Goal: Find specific page/section: Find specific page/section

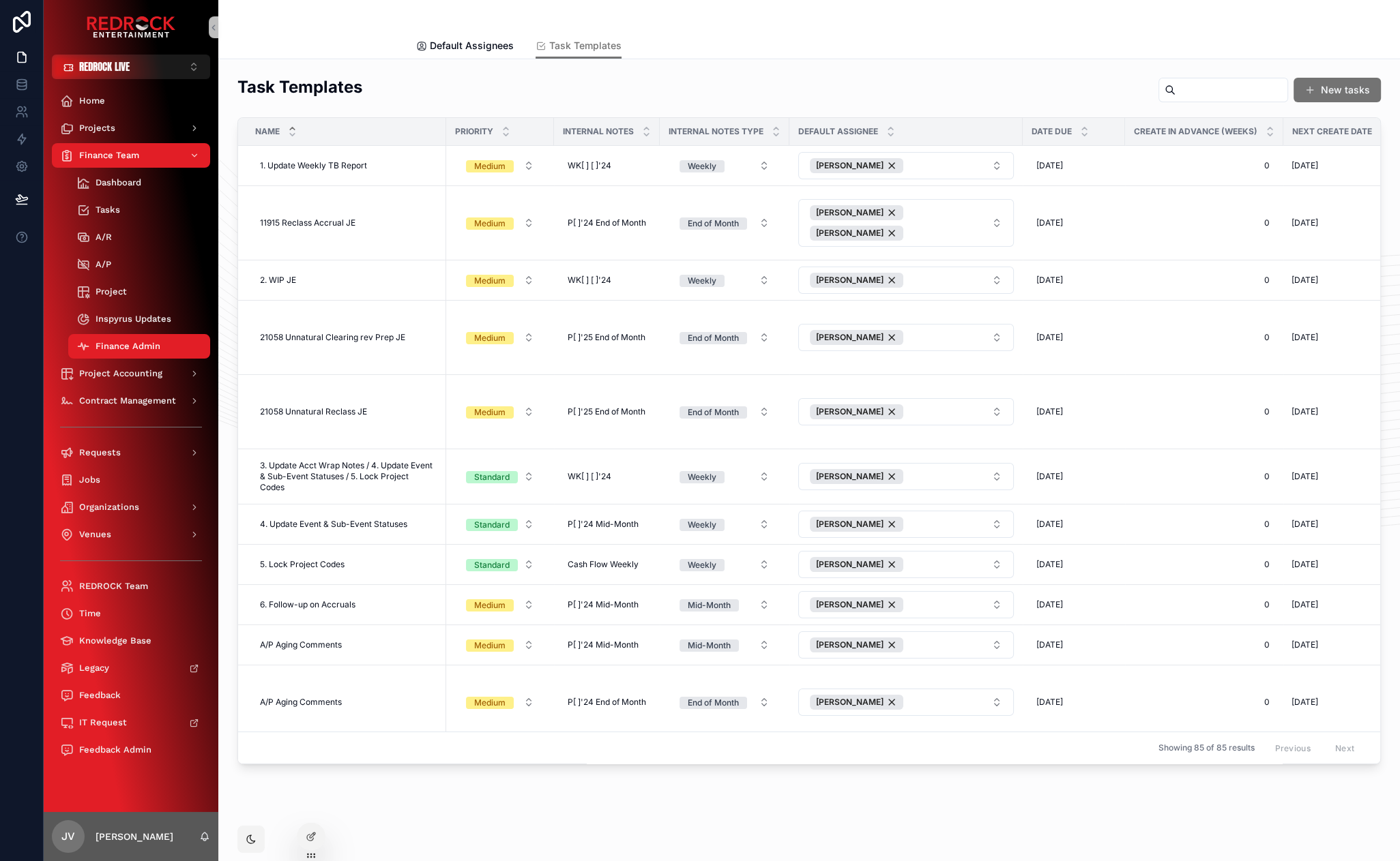
drag, startPoint x: 831, startPoint y: 34, endPoint x: 736, endPoint y: 33, distance: 95.0
drag, startPoint x: 700, startPoint y: 32, endPoint x: 673, endPoint y: 32, distance: 27.0
click at [631, 16] on div "scrollable content" at bounding box center [809, 17] width 786 height 33
click at [152, 74] on button "REDROCK LIVE ⌥ 1" at bounding box center [131, 67] width 158 height 24
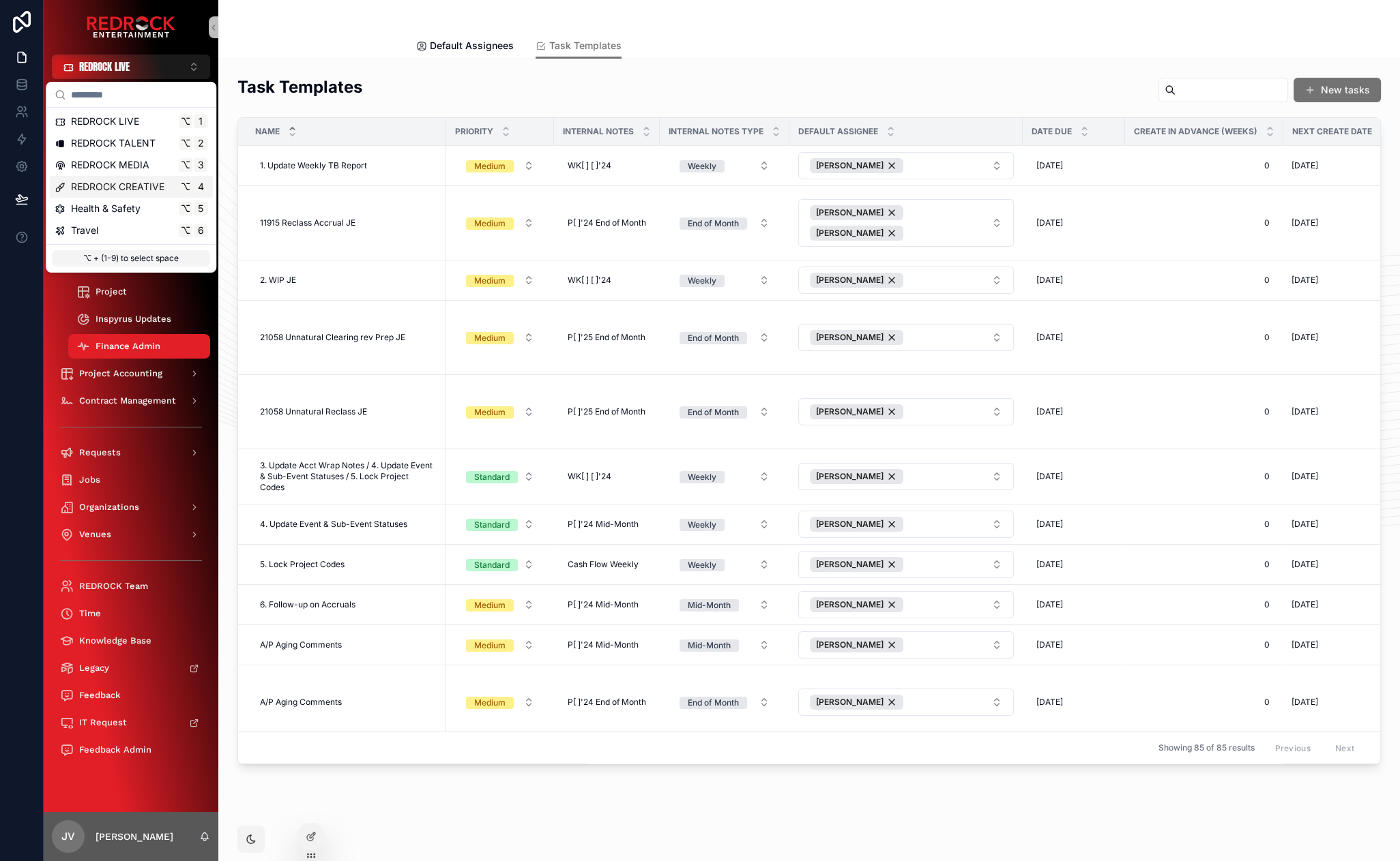
click at [143, 196] on div "REDROCK CREATIVE ⌥ 4" at bounding box center [131, 187] width 164 height 22
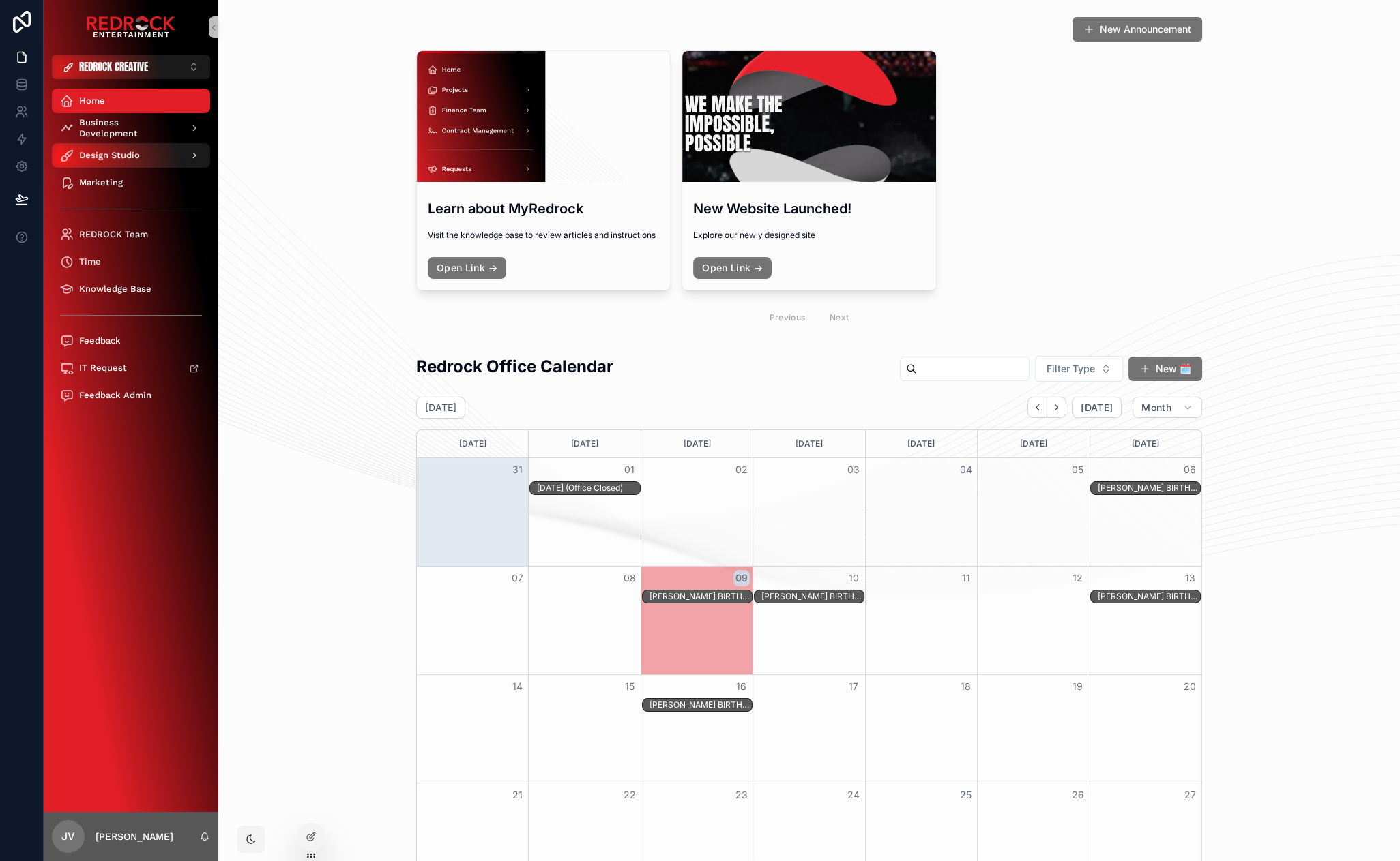
click at [144, 157] on div "Design Studio" at bounding box center [131, 155] width 142 height 22
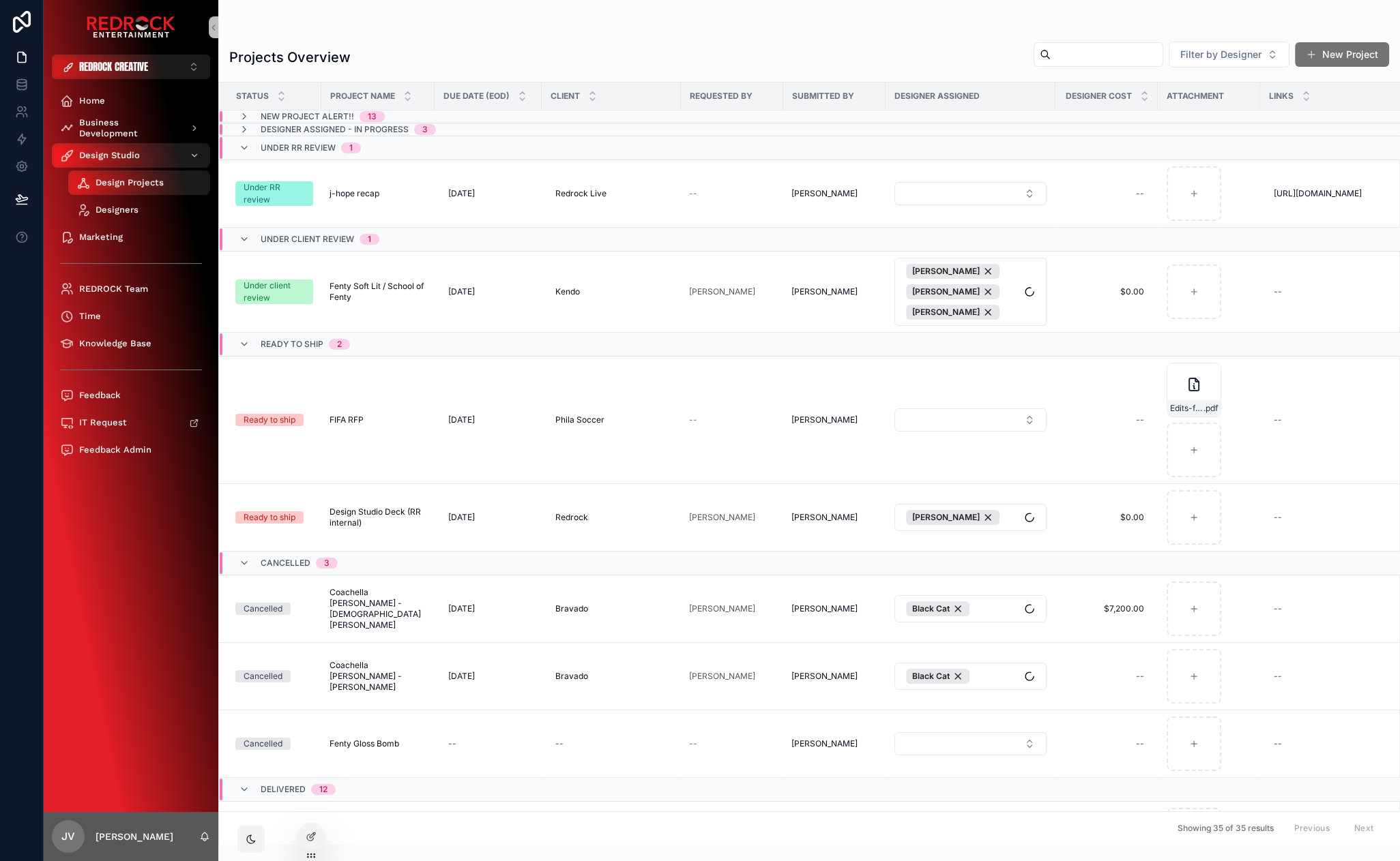
click at [157, 205] on div "Designers" at bounding box center [139, 210] width 126 height 22
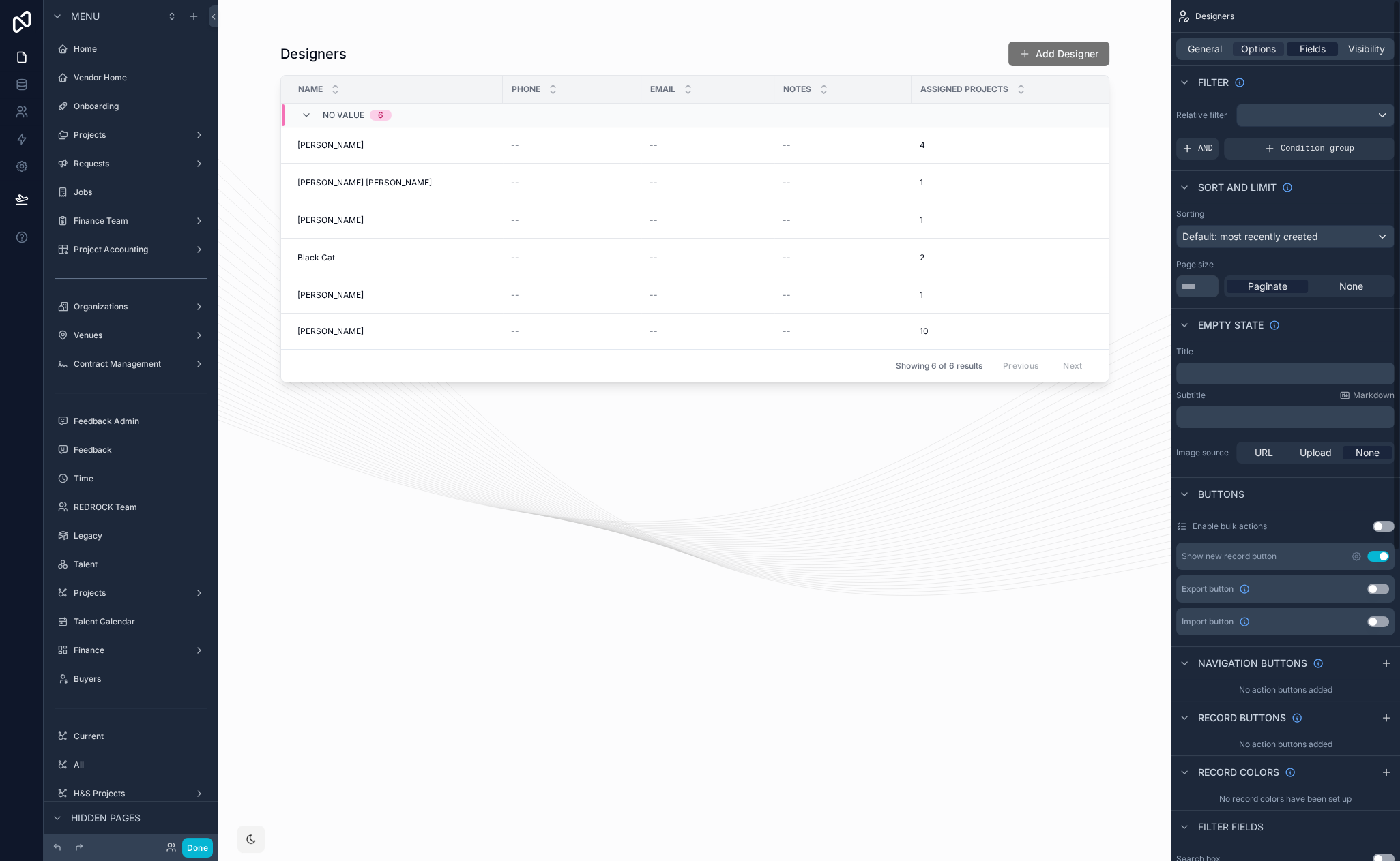
click at [1318, 47] on span "Fields" at bounding box center [1312, 49] width 26 height 14
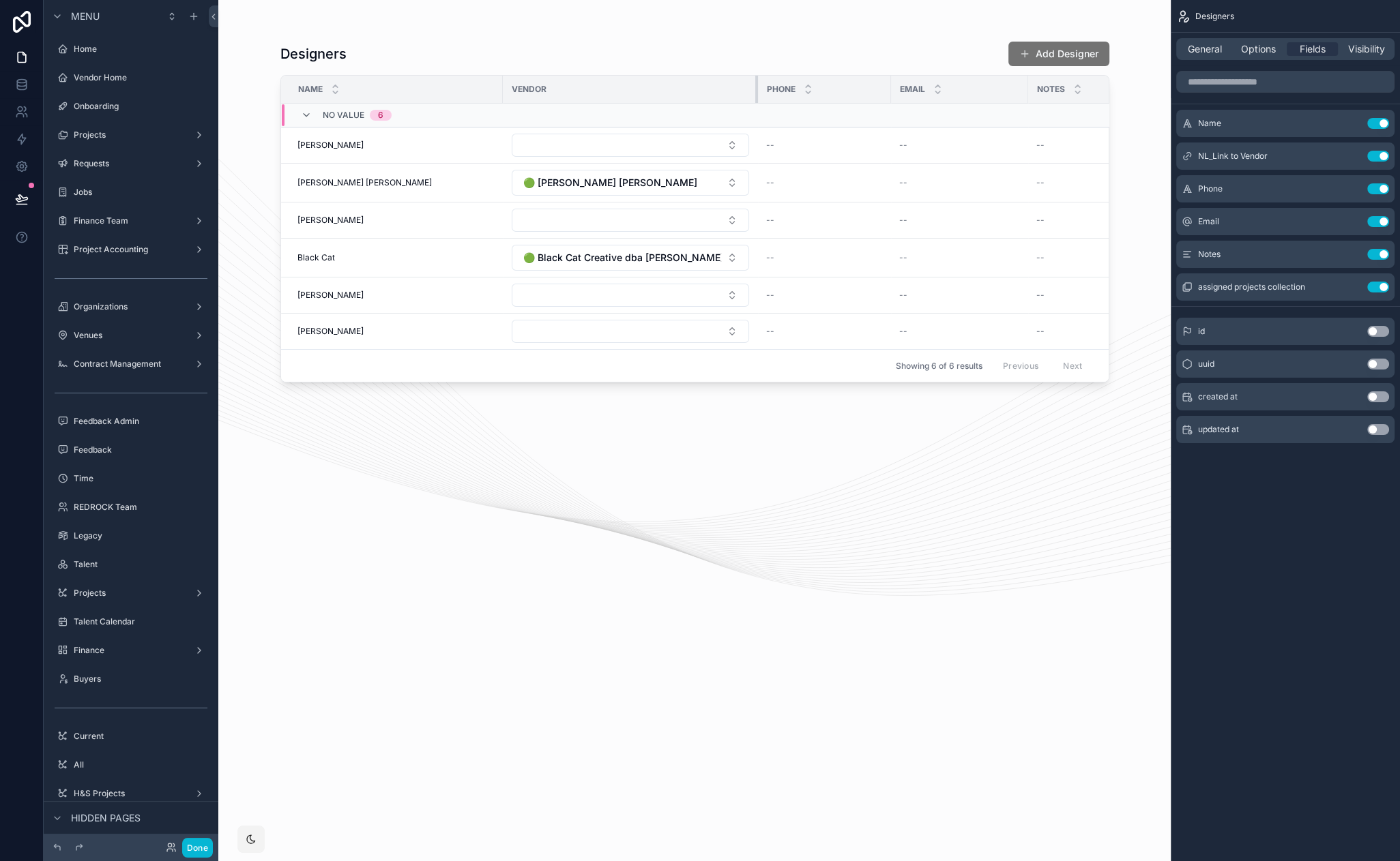
drag, startPoint x: 649, startPoint y: 84, endPoint x: 755, endPoint y: 101, distance: 107.4
click at [755, 101] on div "scrollable content" at bounding box center [758, 89] width 6 height 27
click at [841, 87] on span "Phone" at bounding box center [856, 89] width 29 height 11
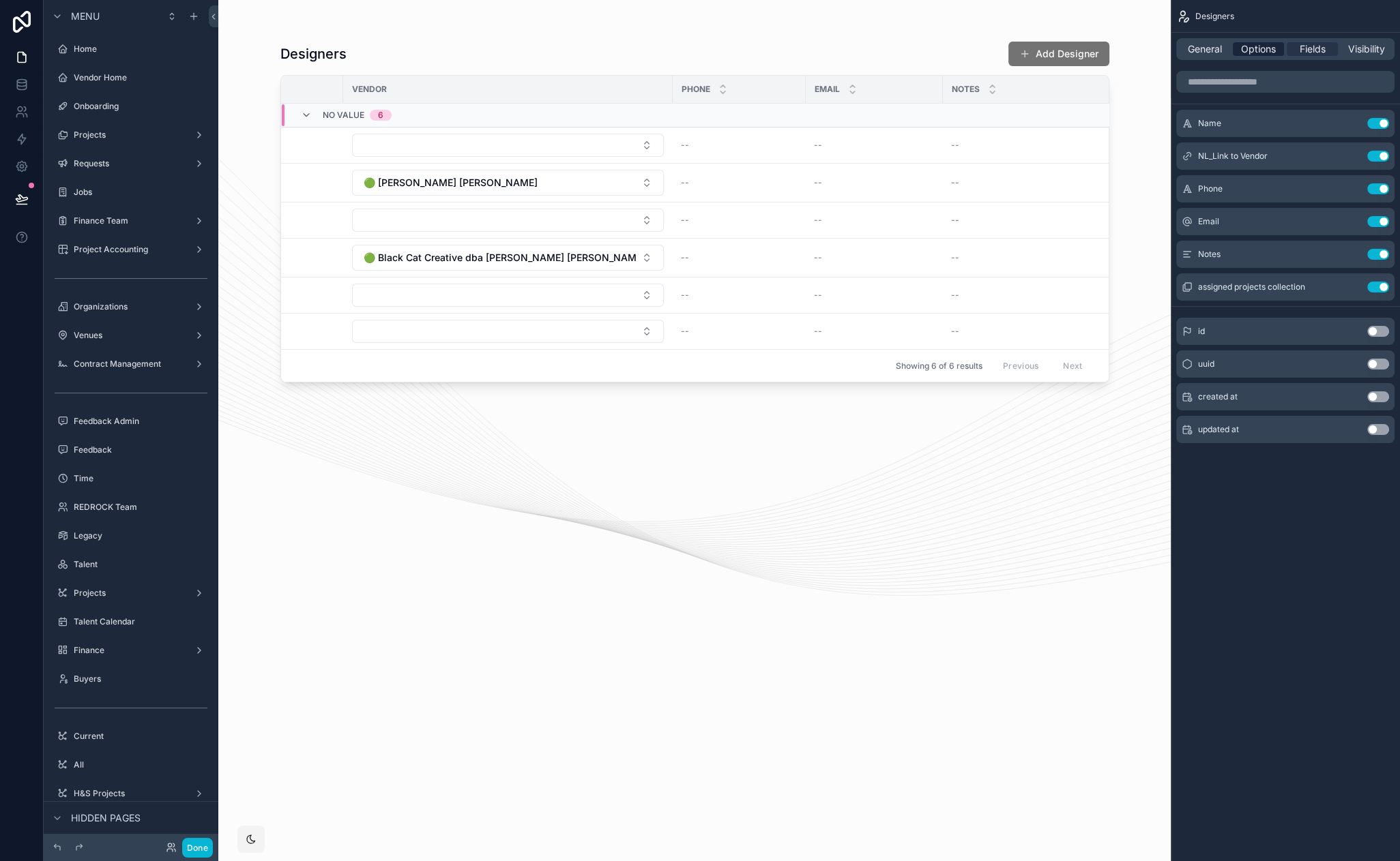
click at [1251, 44] on span "Options" at bounding box center [1258, 49] width 34 height 14
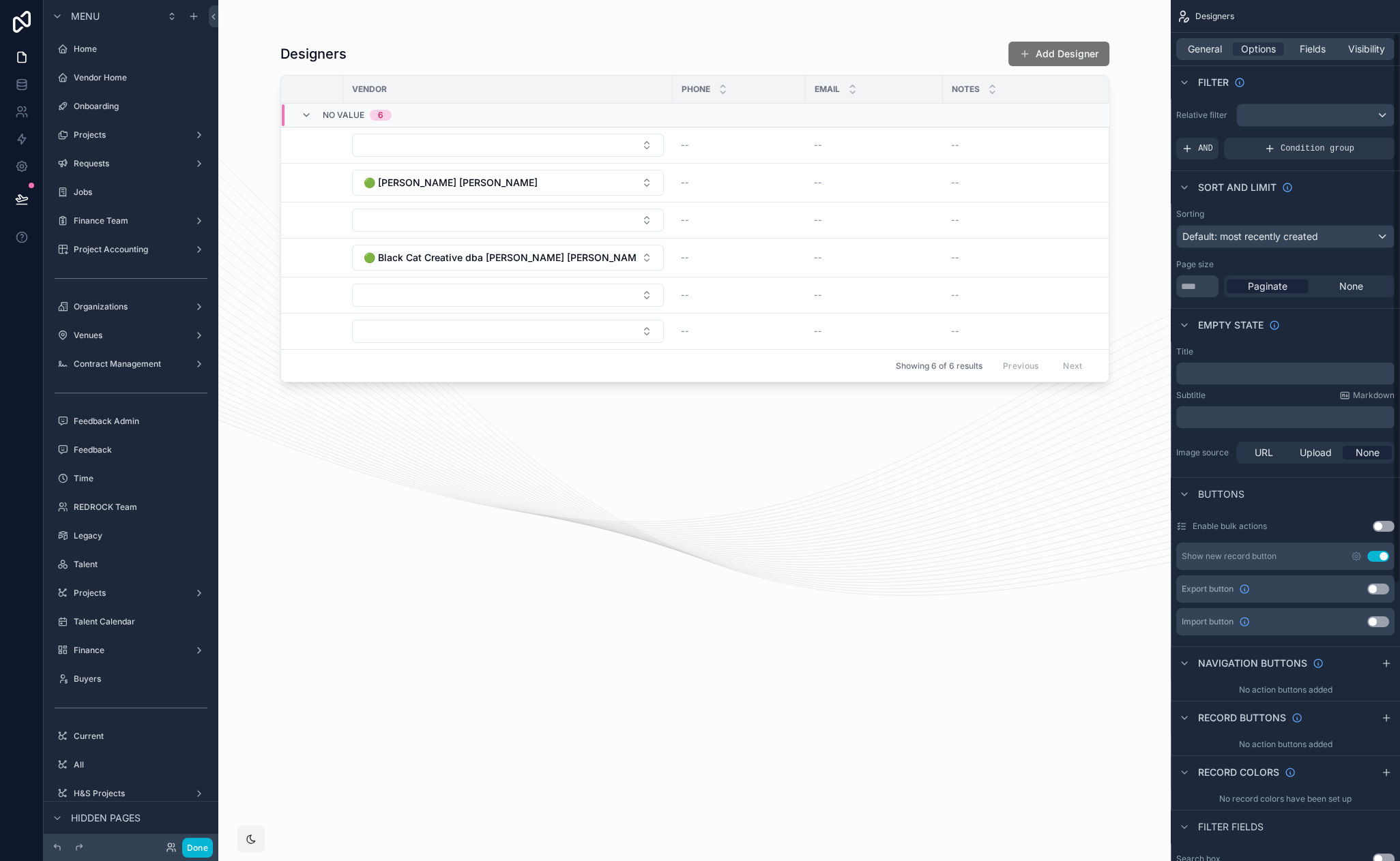
scroll to position [179, 0]
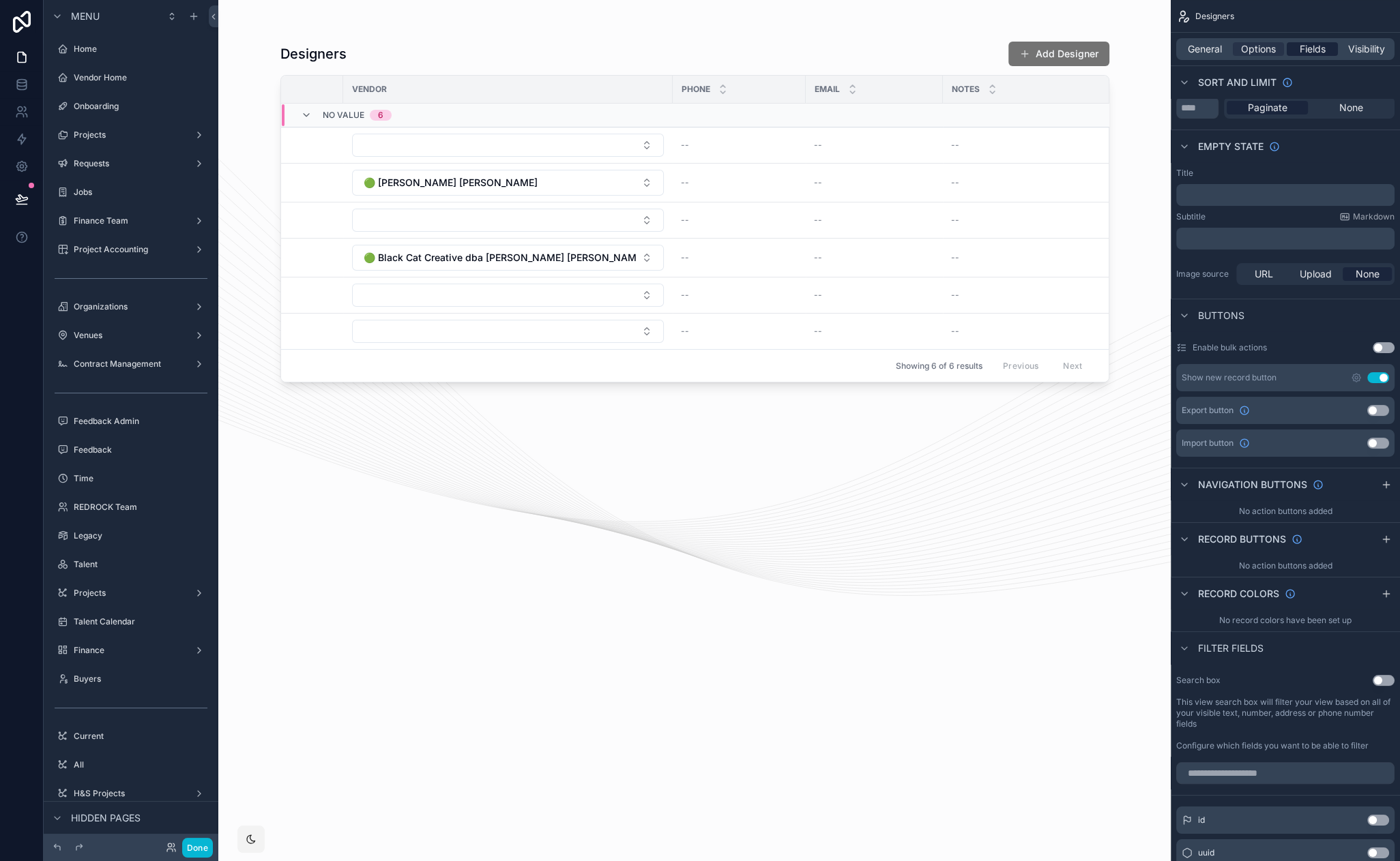
click at [1302, 46] on span "Fields" at bounding box center [1312, 49] width 26 height 14
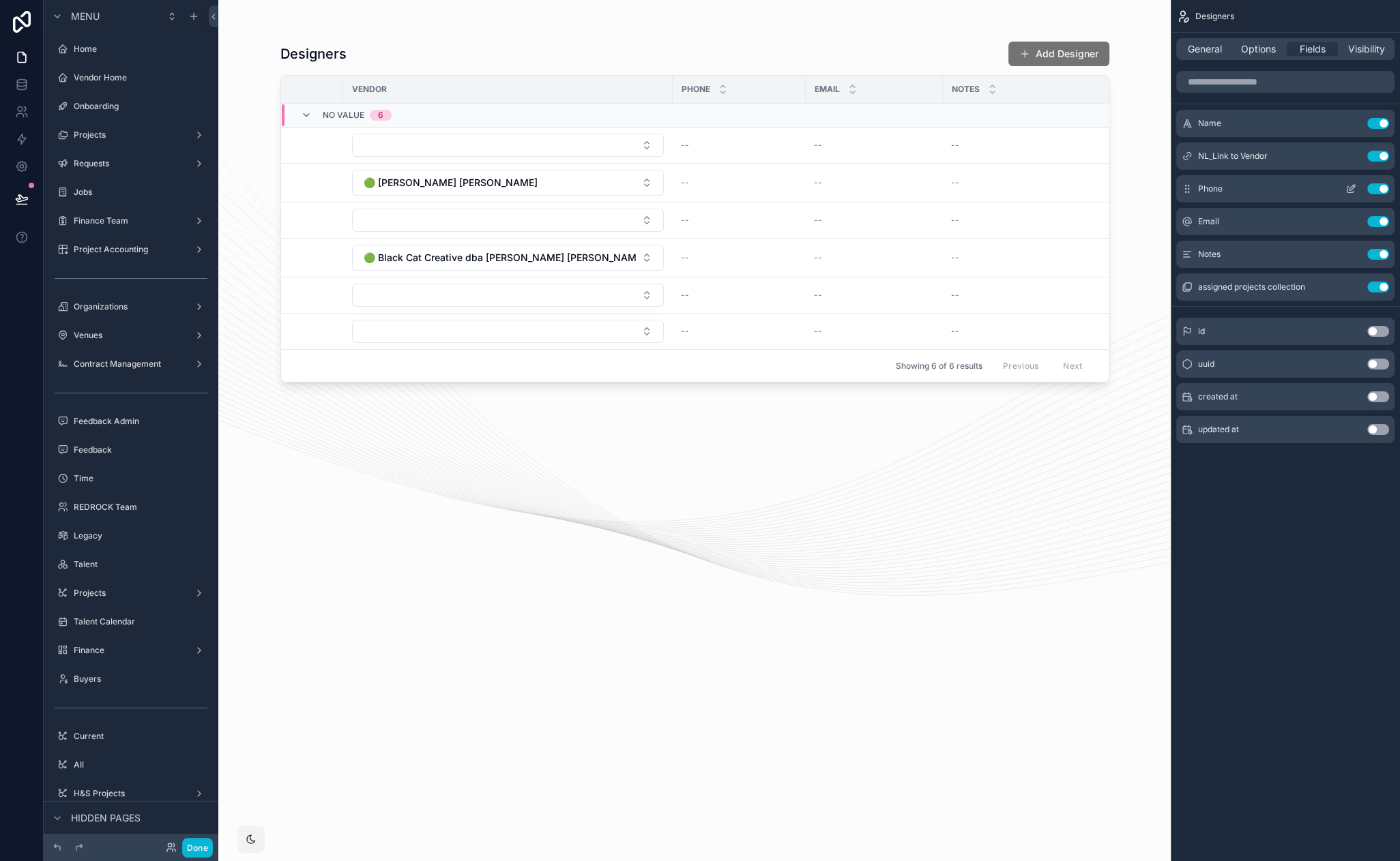
click at [1374, 187] on button "Use setting" at bounding box center [1378, 188] width 22 height 11
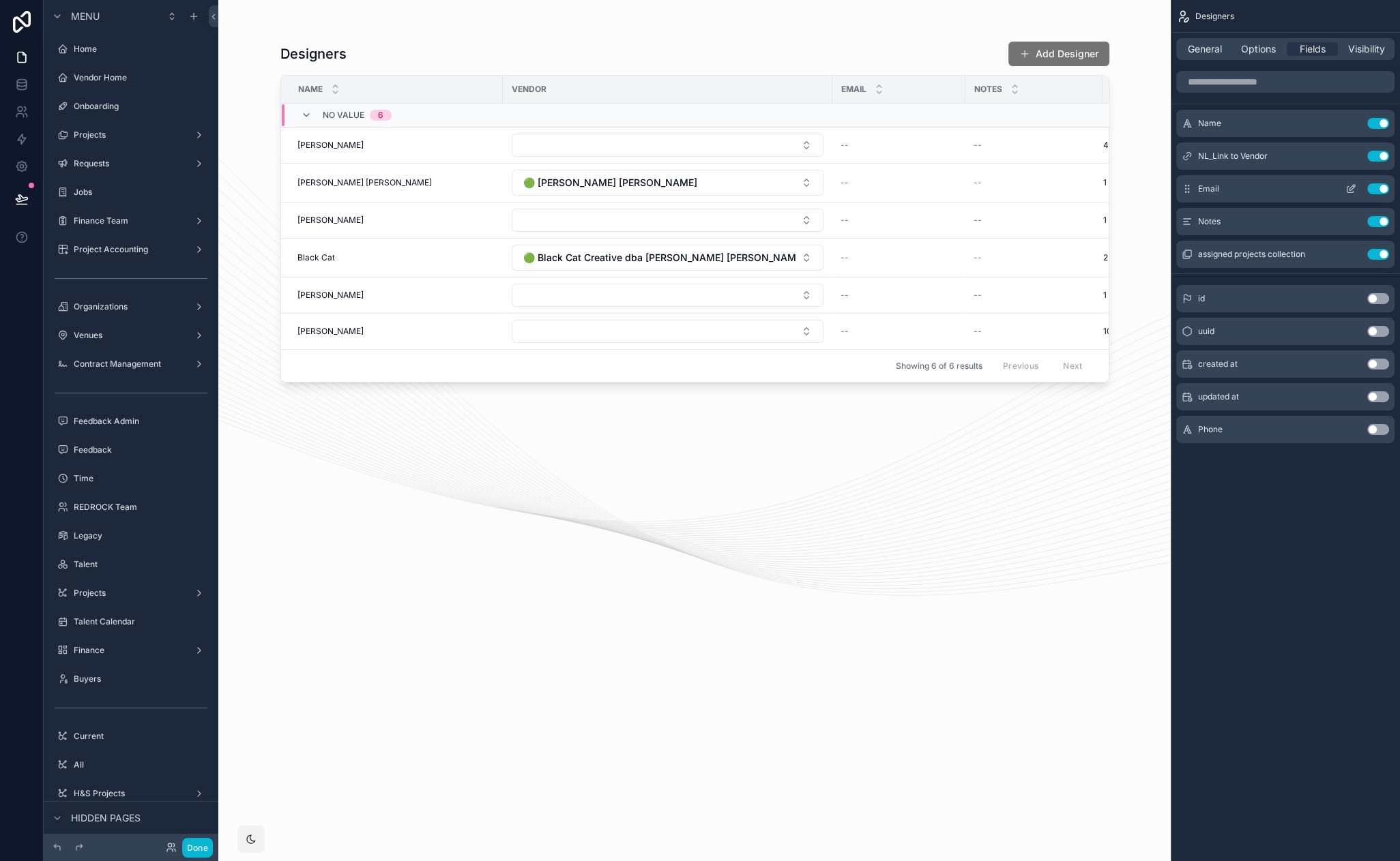
click at [1378, 189] on button "Use setting" at bounding box center [1378, 188] width 22 height 11
click at [1378, 187] on button "Use setting" at bounding box center [1378, 188] width 22 height 11
click at [1350, 156] on icon "scrollable content" at bounding box center [1350, 156] width 11 height 11
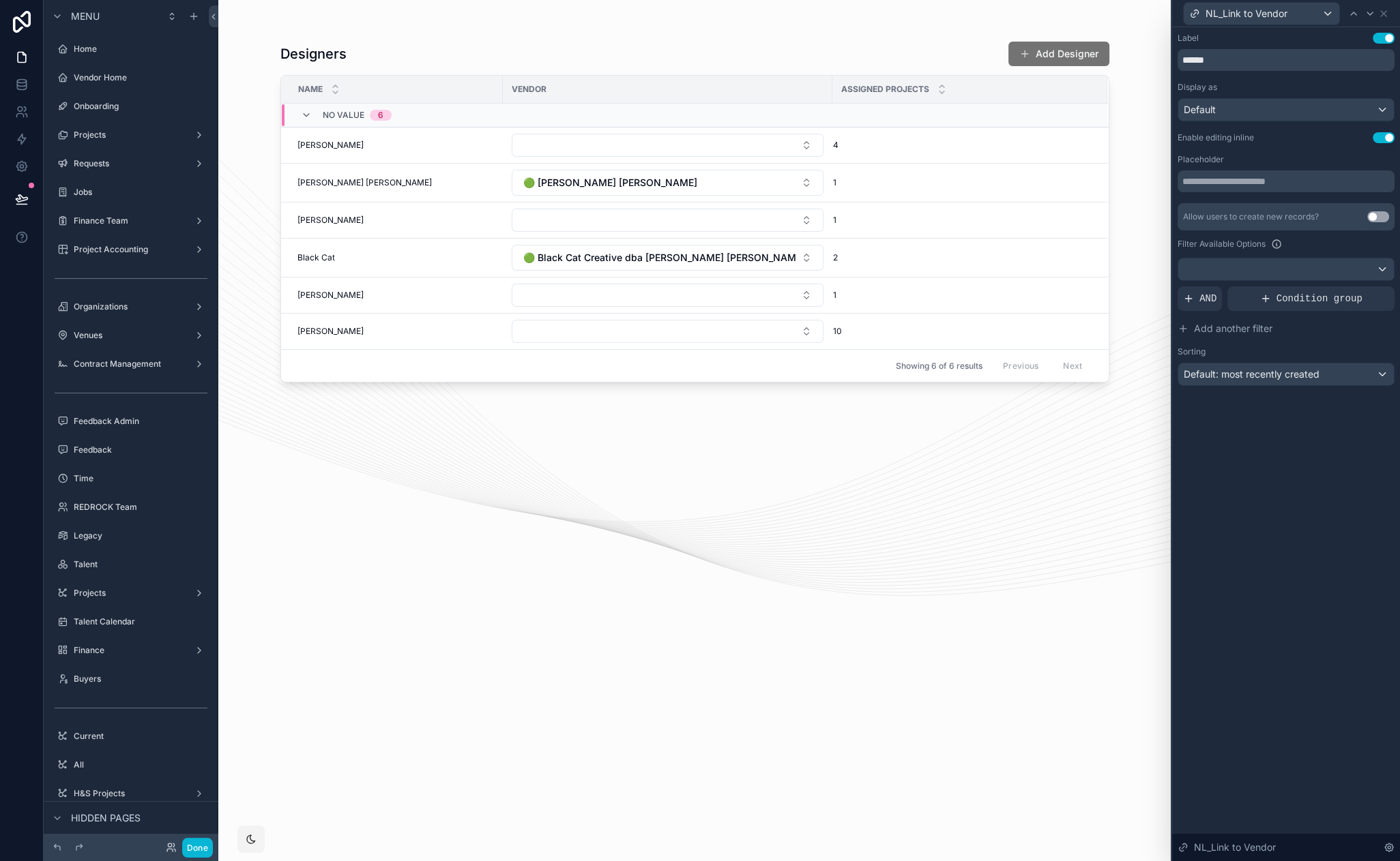
click at [1384, 139] on button "Use setting" at bounding box center [1383, 137] width 22 height 11
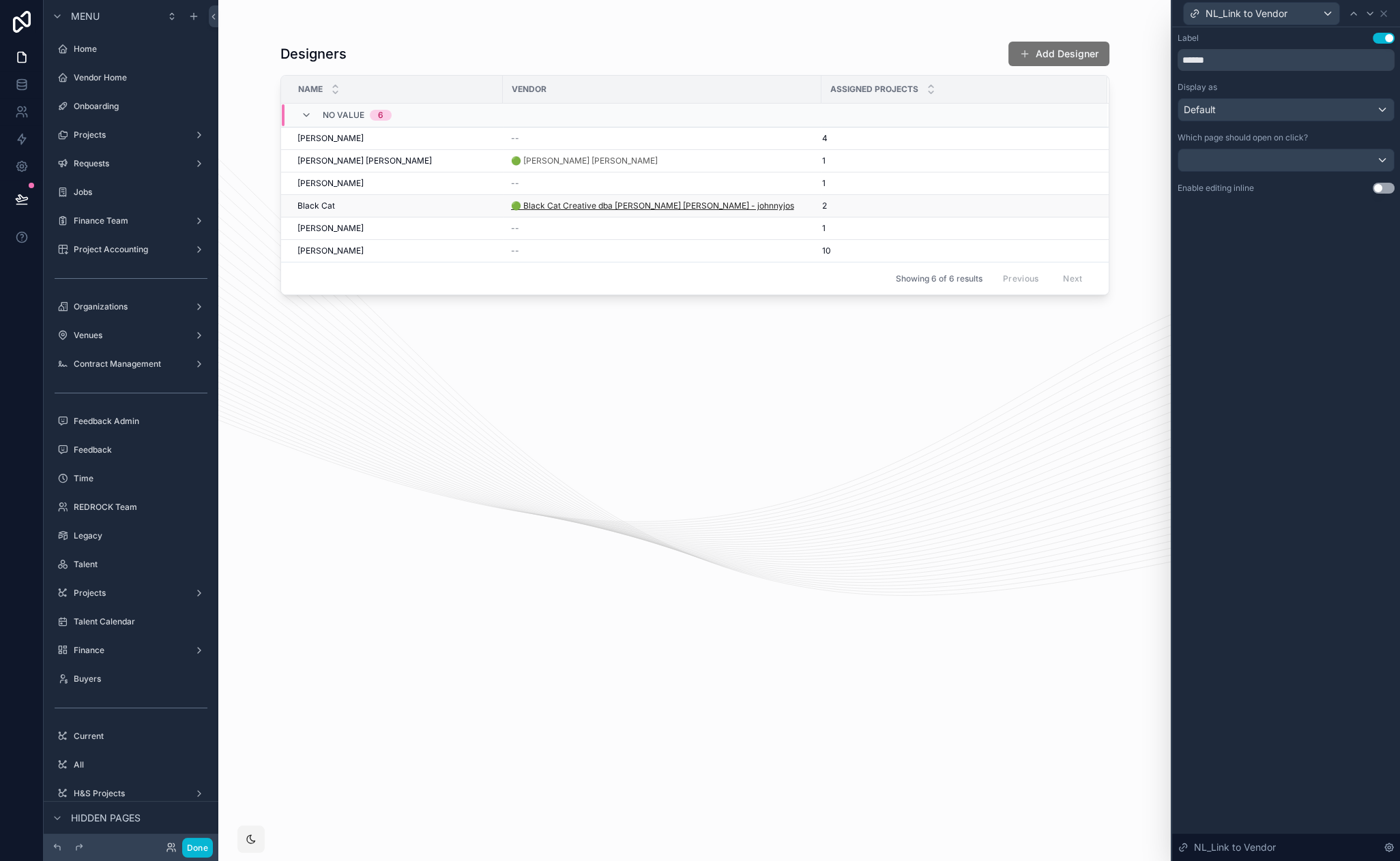
click at [585, 205] on span "🟢 Black Cat Creative dba [PERSON_NAME] [PERSON_NAME] - johnnyjos" at bounding box center [652, 205] width 283 height 11
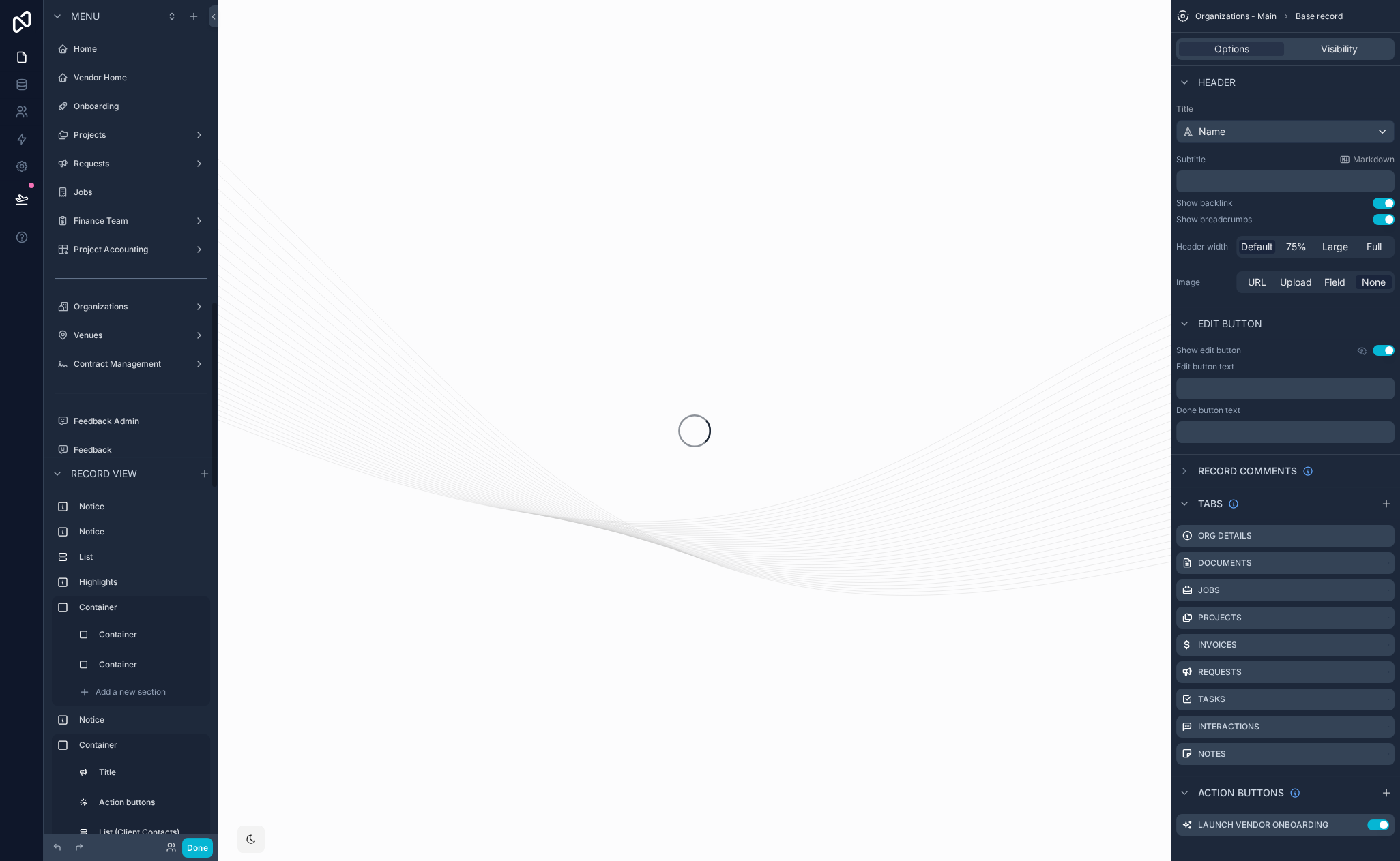
scroll to position [1358, 0]
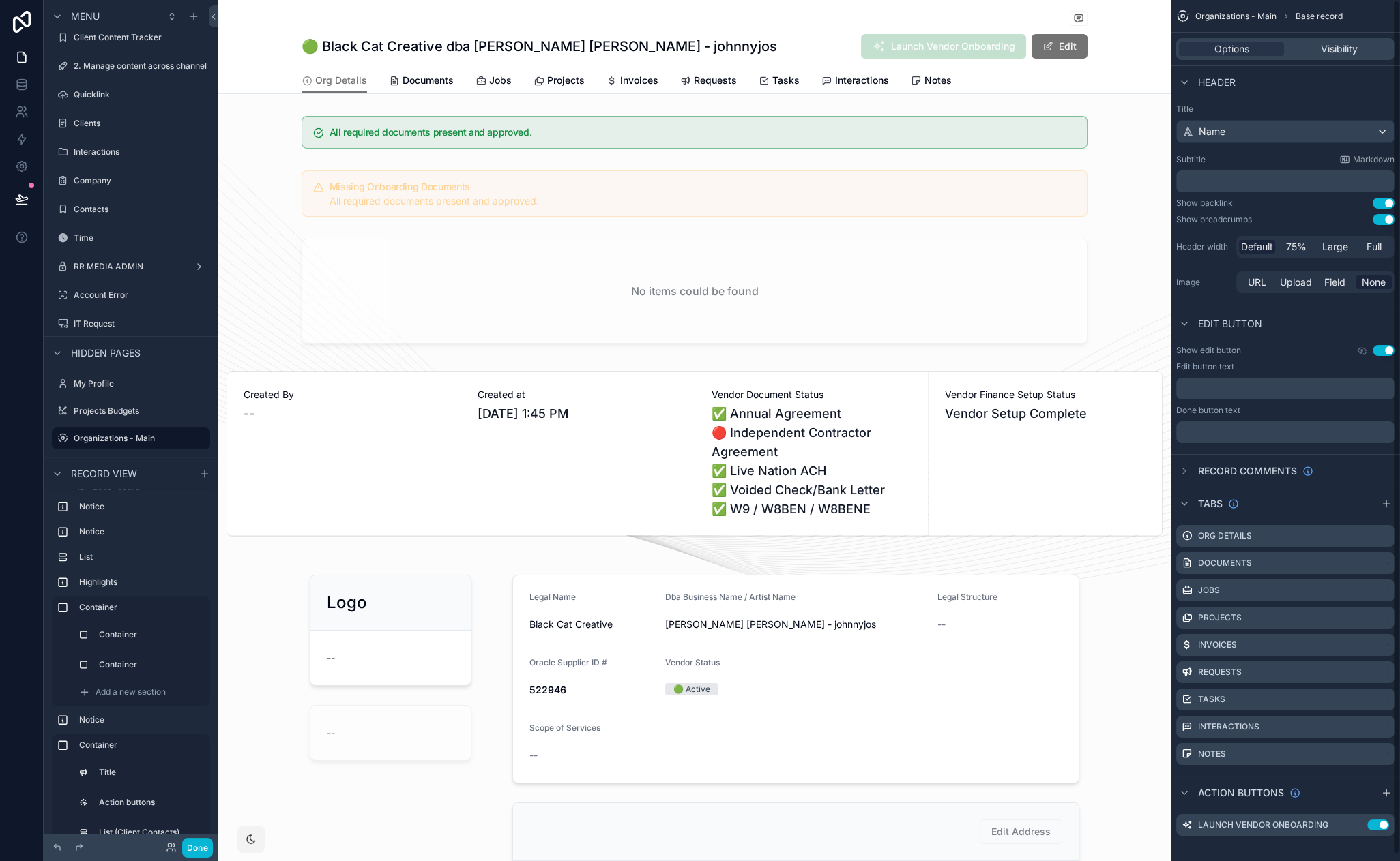
click at [1325, 34] on div "Options Visibility" at bounding box center [1284, 50] width 229 height 33
click at [1327, 45] on span "Visibility" at bounding box center [1338, 49] width 37 height 14
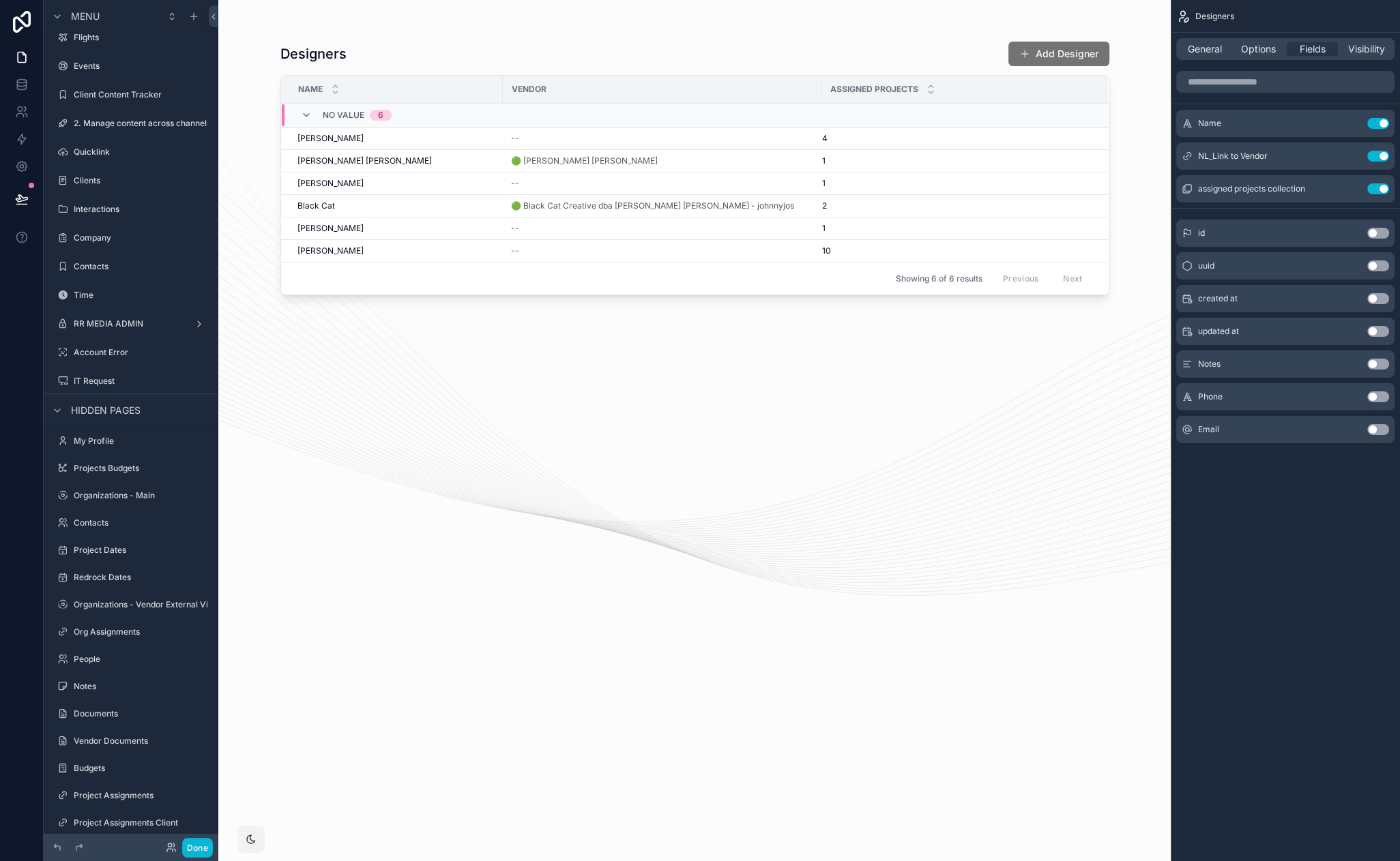
scroll to position [1415, 0]
